Goal: Task Accomplishment & Management: Use online tool/utility

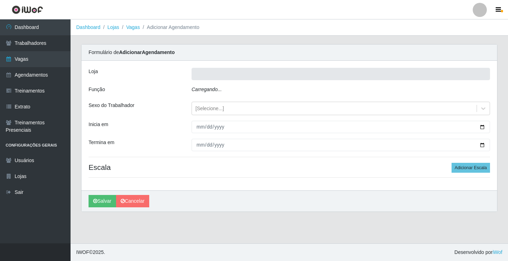
type input "Rede Econômico - Prata"
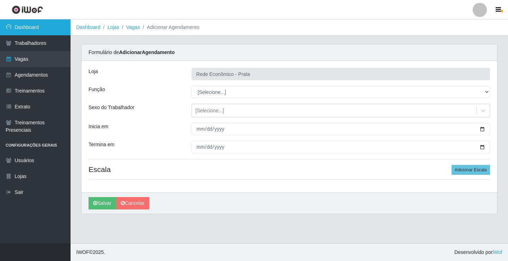
click at [66, 26] on link "Dashboard" at bounding box center [35, 27] width 71 height 16
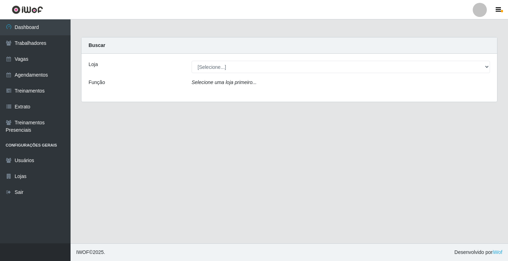
click at [211, 85] on icon "Selecione uma loja primeiro..." at bounding box center [224, 82] width 65 height 6
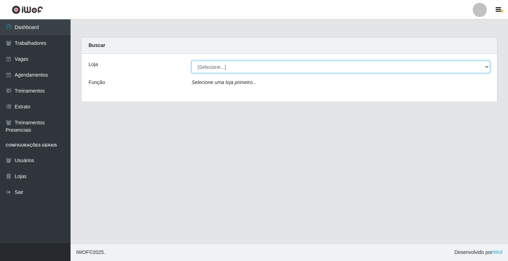
click at [221, 66] on select "[Selecione...] Rede Econômico - Prata" at bounding box center [341, 67] width 299 height 12
select select "192"
click at [192, 61] on select "[Selecione...] Rede Econômico - Prata" at bounding box center [341, 67] width 299 height 12
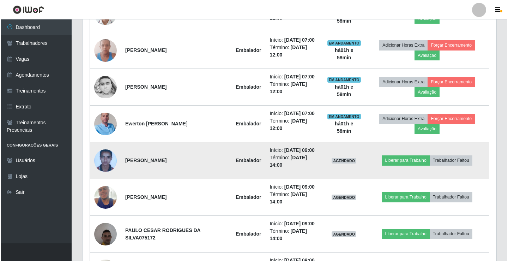
scroll to position [353, 0]
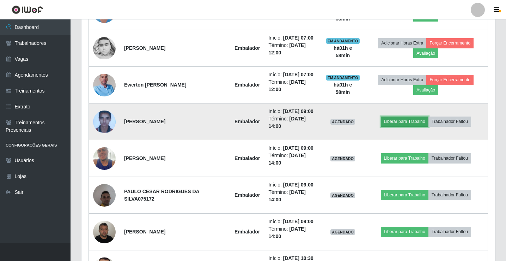
click at [406, 122] on button "Liberar para Trabalho" at bounding box center [405, 121] width 48 height 10
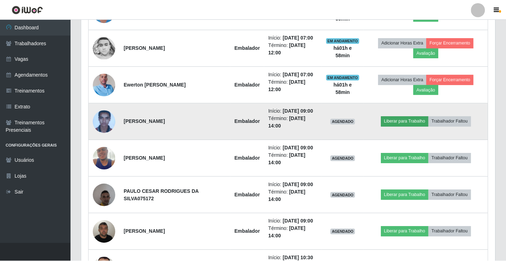
scroll to position [146, 410]
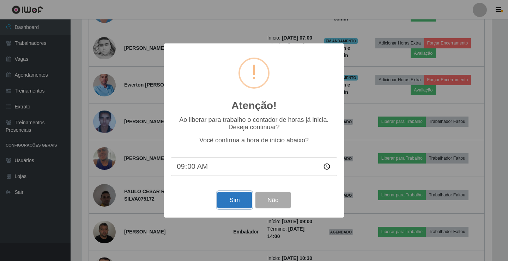
click at [240, 207] on button "Sim" at bounding box center [234, 200] width 34 height 17
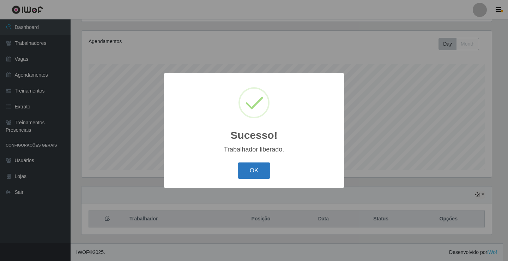
click at [264, 168] on button "OK" at bounding box center [254, 170] width 33 height 17
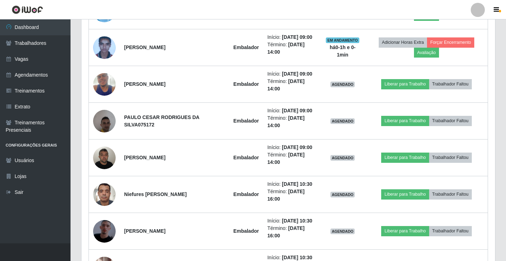
scroll to position [435, 0]
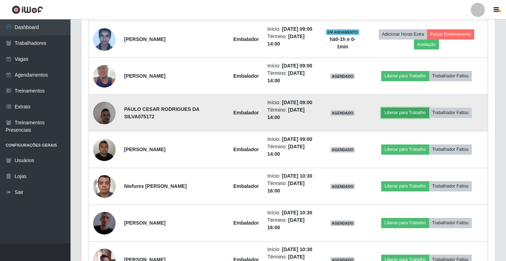
click at [404, 115] on button "Liberar para Trabalho" at bounding box center [405, 113] width 48 height 10
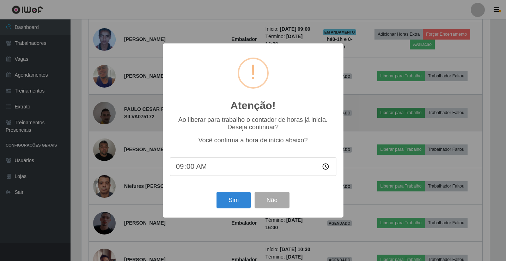
scroll to position [146, 410]
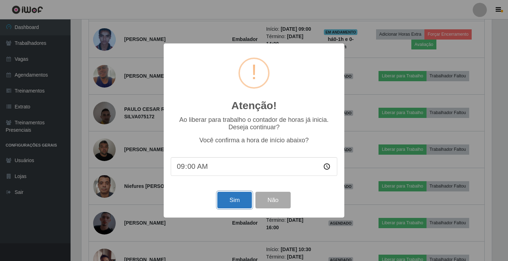
click at [230, 203] on button "Sim" at bounding box center [234, 200] width 34 height 17
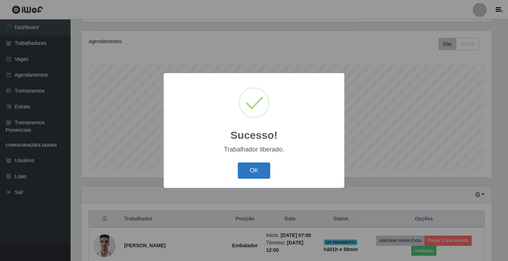
click at [261, 175] on button "OK" at bounding box center [254, 170] width 33 height 17
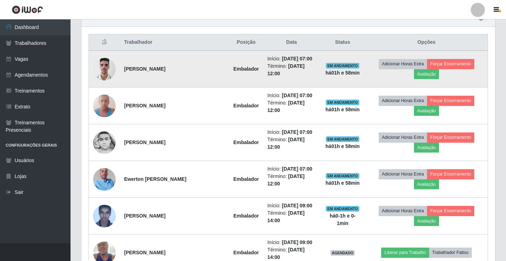
scroll to position [400, 0]
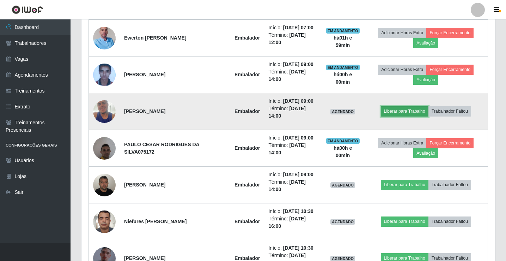
click at [410, 110] on button "Liberar para Trabalho" at bounding box center [405, 111] width 48 height 10
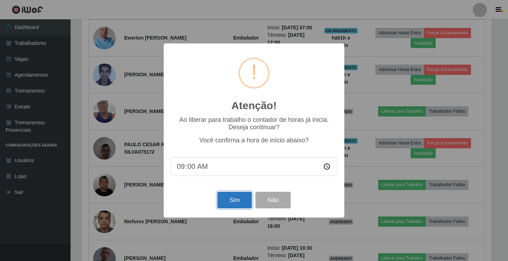
click at [244, 204] on button "Sim" at bounding box center [234, 200] width 34 height 17
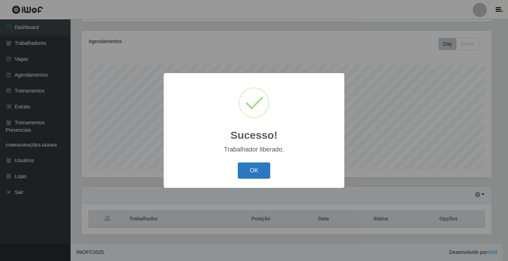
click at [268, 173] on button "OK" at bounding box center [254, 170] width 33 height 17
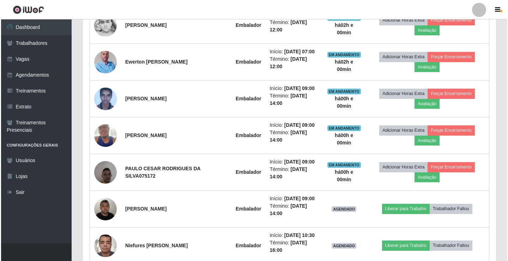
scroll to position [400, 0]
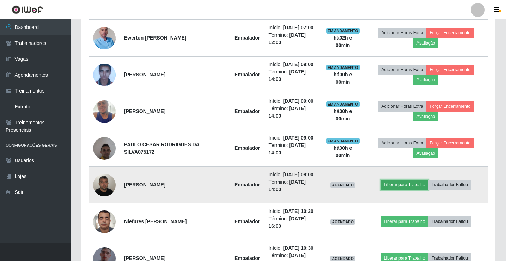
click at [409, 186] on button "Liberar para Trabalho" at bounding box center [405, 185] width 48 height 10
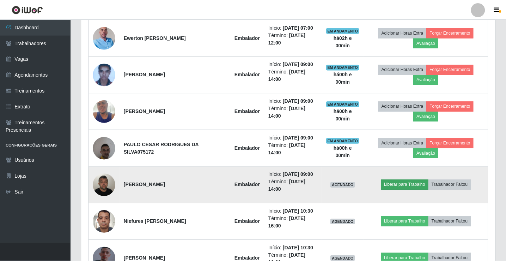
scroll to position [146, 410]
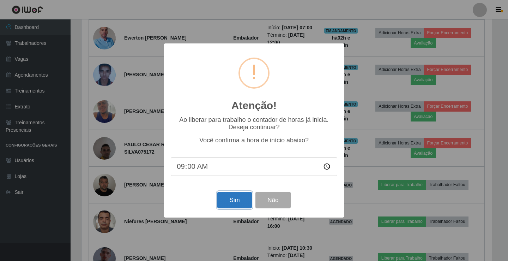
click at [239, 201] on button "Sim" at bounding box center [234, 200] width 34 height 17
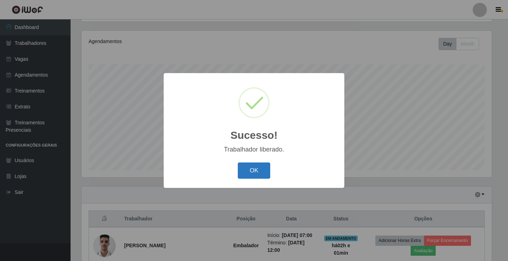
click at [262, 171] on button "OK" at bounding box center [254, 170] width 33 height 17
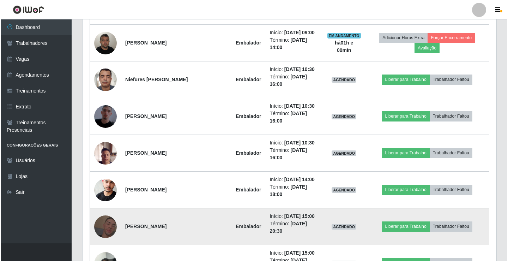
scroll to position [541, 0]
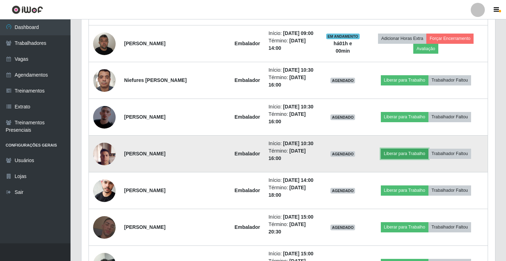
click at [407, 157] on button "Liberar para Trabalho" at bounding box center [405, 154] width 48 height 10
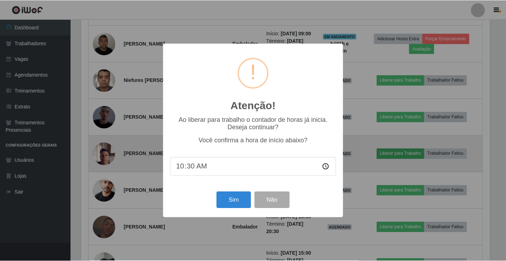
scroll to position [146, 410]
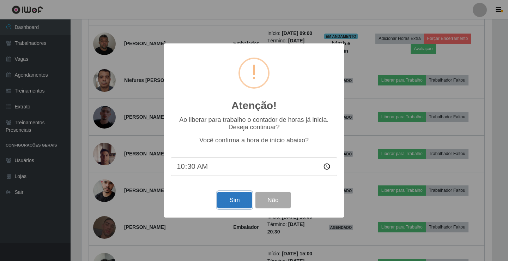
click at [251, 203] on button "Sim" at bounding box center [234, 200] width 34 height 17
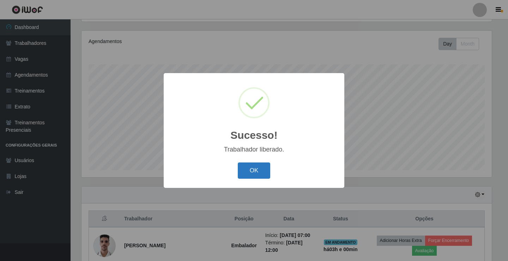
click at [259, 176] on button "OK" at bounding box center [254, 170] width 33 height 17
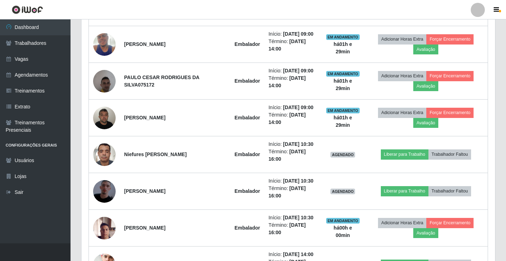
scroll to position [506, 0]
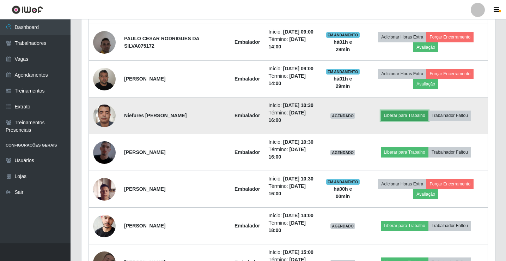
click at [408, 116] on button "Liberar para Trabalho" at bounding box center [405, 115] width 48 height 10
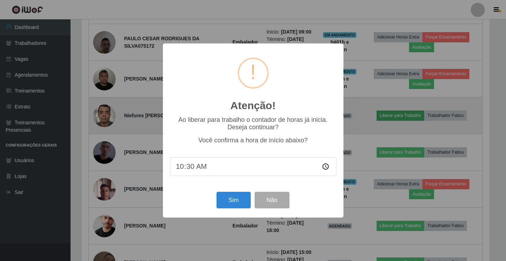
scroll to position [146, 410]
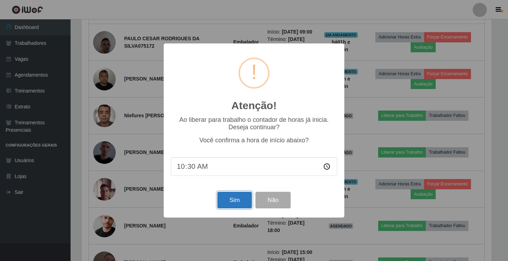
click at [239, 204] on button "Sim" at bounding box center [234, 200] width 34 height 17
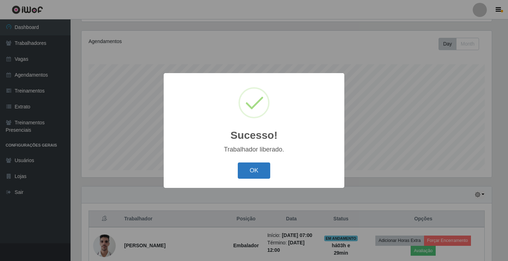
click at [264, 168] on button "OK" at bounding box center [254, 170] width 33 height 17
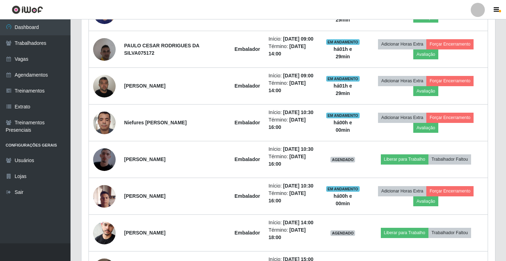
scroll to position [541, 0]
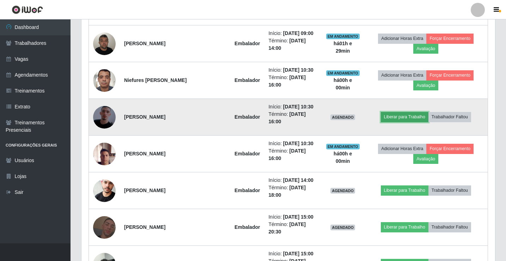
click at [389, 119] on button "Liberar para Trabalho" at bounding box center [405, 117] width 48 height 10
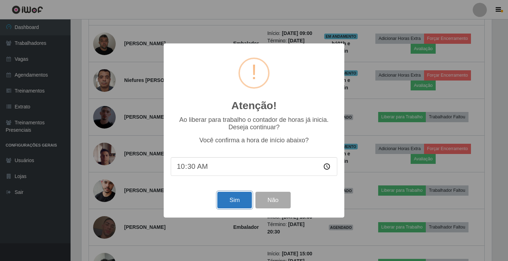
click at [235, 207] on button "Sim" at bounding box center [234, 200] width 34 height 17
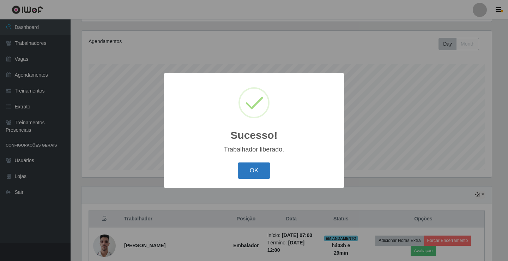
click at [247, 172] on button "OK" at bounding box center [254, 170] width 33 height 17
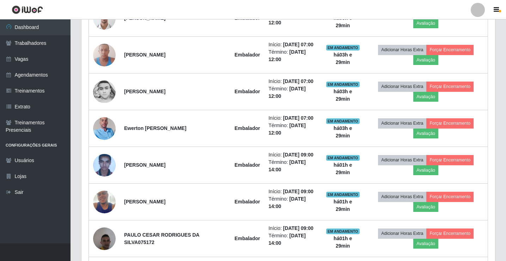
scroll to position [400, 0]
